Goal: Communication & Community: Answer question/provide support

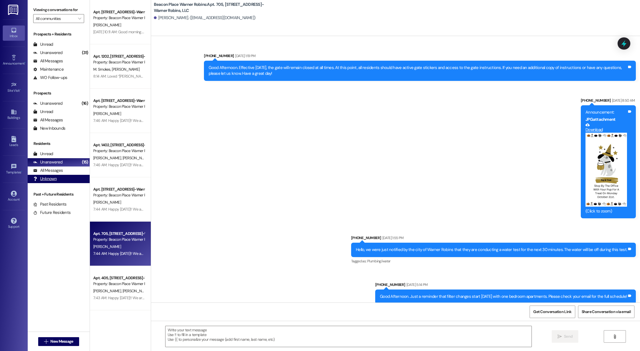
scroll to position [8510, 0]
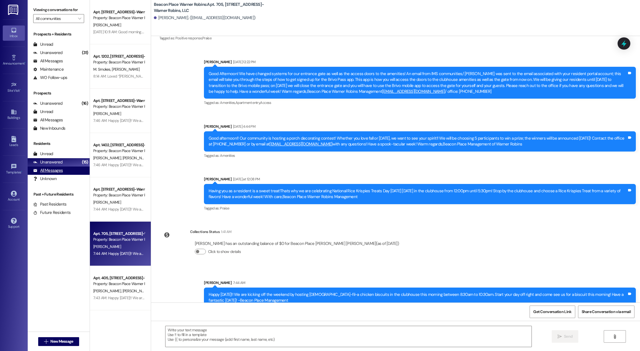
click at [71, 171] on div "All Messages (undefined)" at bounding box center [59, 170] width 62 height 8
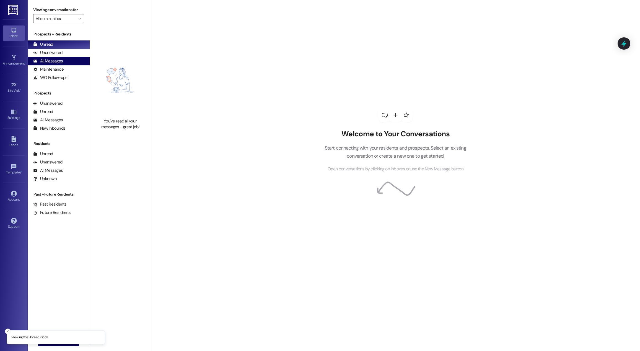
click at [59, 59] on div "All Messages" at bounding box center [48, 61] width 30 height 6
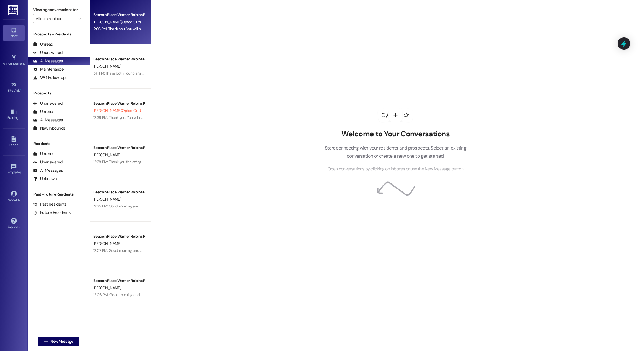
click at [123, 34] on div "Beacon Place Warner Robins Prospect [PERSON_NAME] (Opted Out) 2:03 PM: Thank yo…" at bounding box center [120, 22] width 61 height 44
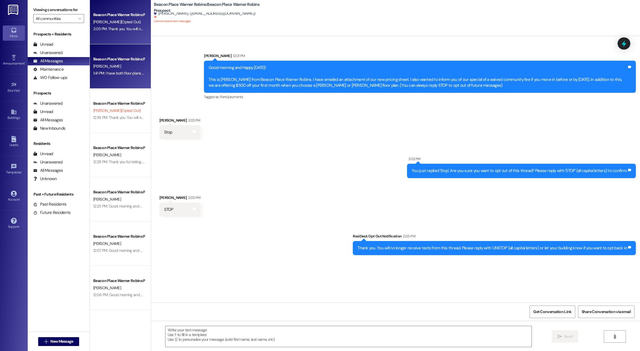
click at [124, 70] on div "1:41 PM: I have both floor plans available now. We are offering a special of a …" at bounding box center [119, 73] width 52 height 7
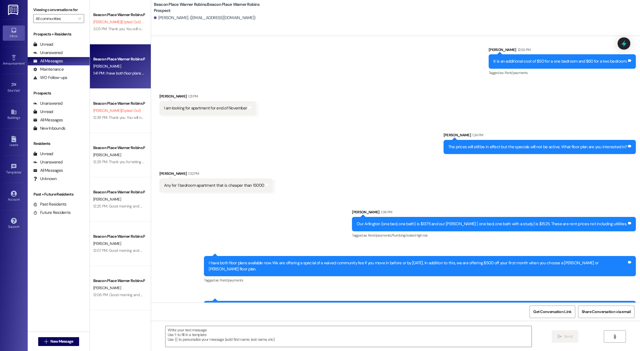
scroll to position [243, 0]
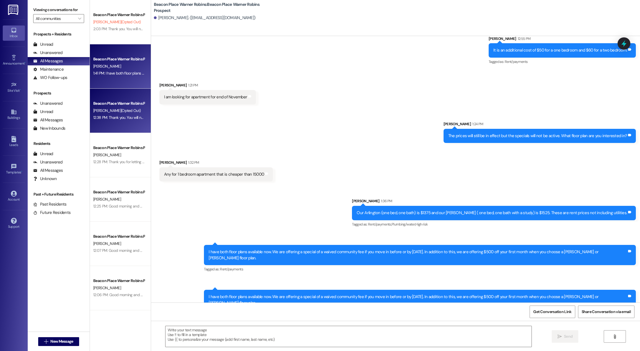
click at [117, 110] on span "[PERSON_NAME] (Opted Out)" at bounding box center [116, 110] width 47 height 5
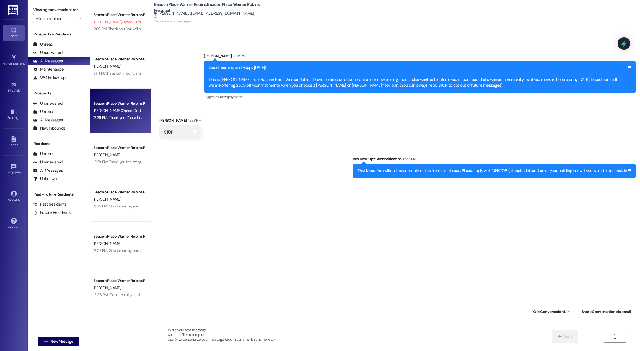
scroll to position [0, 0]
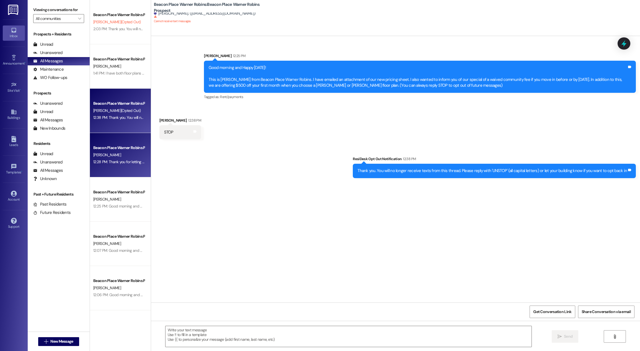
click at [127, 165] on div "12:28 PM: Thank you for letting me know. 12:28 PM: Thank you for letting me kno…" at bounding box center [119, 161] width 52 height 7
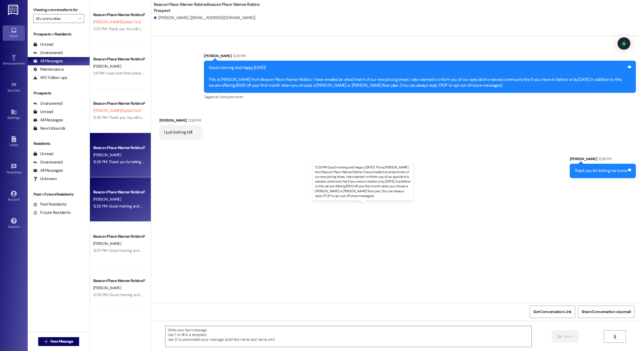
click at [128, 208] on div "12:25 PM: Good morning and Happy [DATE]! This is [PERSON_NAME] from Beacon Plac…" at bounding box center [454, 205] width 722 height 5
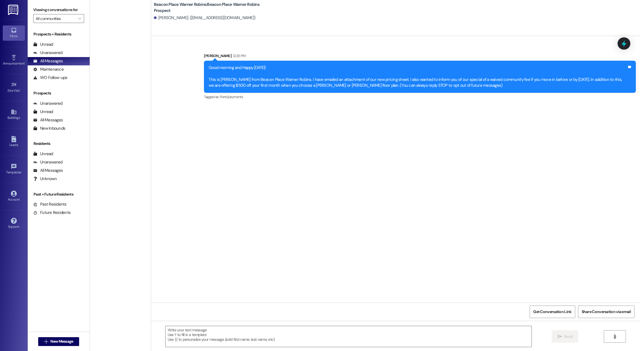
scroll to position [1903, 0]
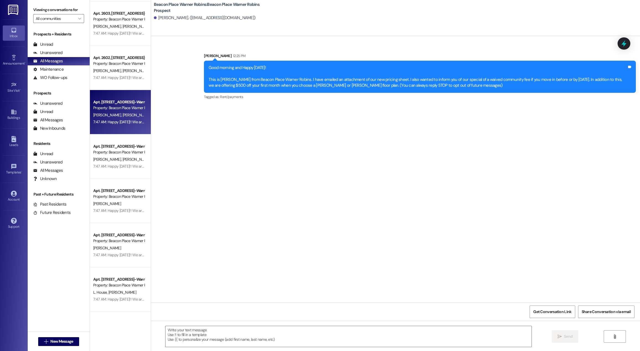
click at [113, 126] on div "Apt. [STREET_ADDRESS]-Warner Robins, LLC Property: [GEOGRAPHIC_DATA] Warner Rob…" at bounding box center [120, 112] width 61 height 44
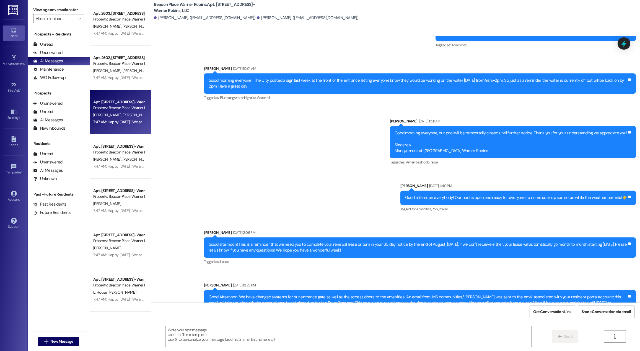
scroll to position [2214, 0]
